Goal: Check status

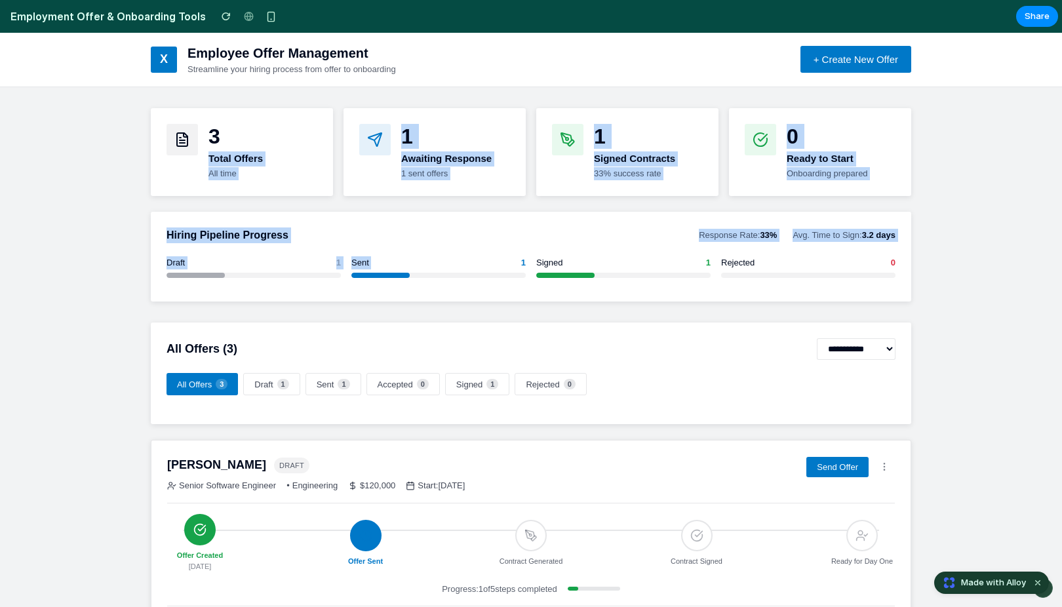
drag, startPoint x: 263, startPoint y: 144, endPoint x: 466, endPoint y: 263, distance: 235.4
click at [466, 263] on div "3 Total Offers All time 1 Awaiting Response 1 sent offers 1 Signed Contracts 33…" at bounding box center [531, 205] width 761 height 194
click at [466, 263] on div "Sent 1" at bounding box center [438, 262] width 174 height 13
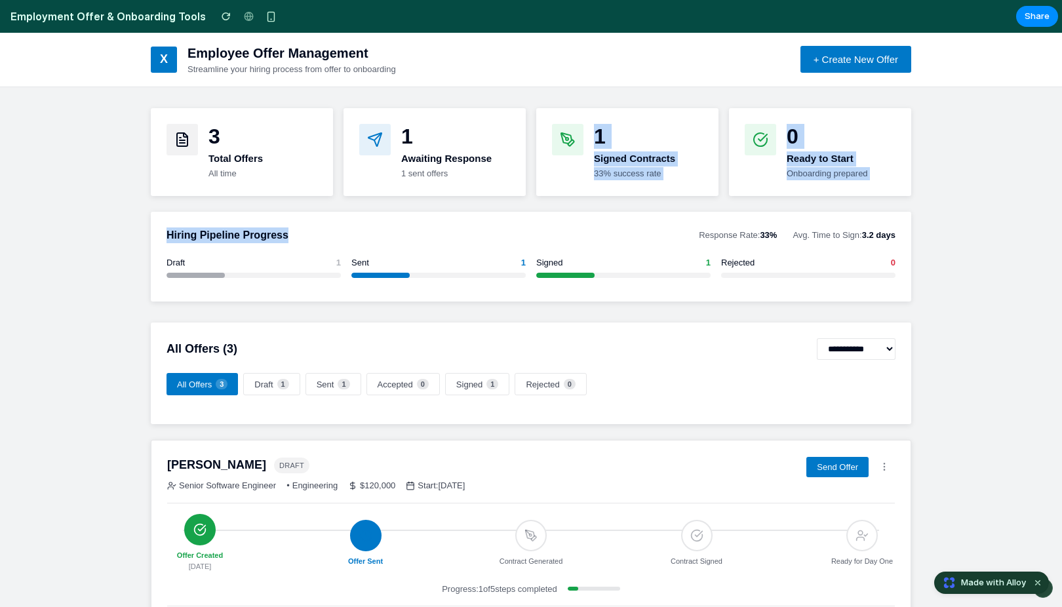
drag, startPoint x: 629, startPoint y: 109, endPoint x: 612, endPoint y: 237, distance: 128.3
click at [612, 237] on div "3 Total Offers All time 1 Awaiting Response 1 sent offers 1 Signed Contracts 33…" at bounding box center [531, 205] width 761 height 194
click at [612, 237] on div "Hiring Pipeline Progress Response Rate: 33 % Avg. Time to Sign: 3.2 days" at bounding box center [531, 236] width 729 height 16
